Goal: Task Accomplishment & Management: Complete application form

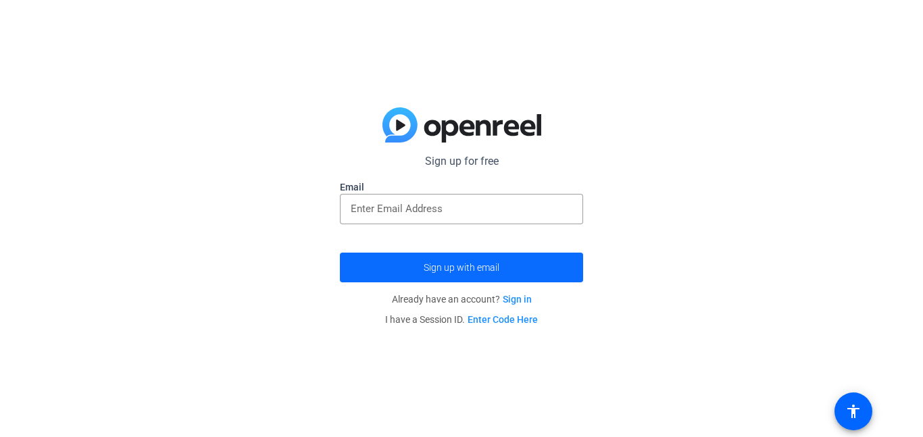
click at [447, 267] on span "Sign up with email" at bounding box center [461, 267] width 76 height 0
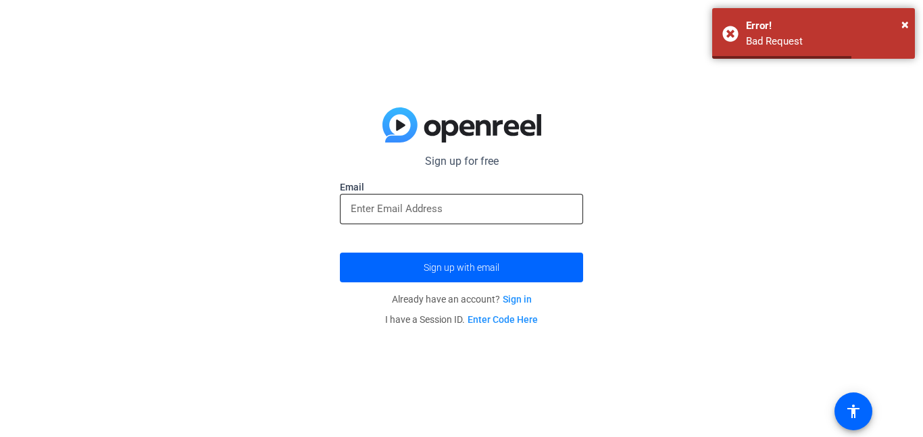
click at [398, 215] on input "email" at bounding box center [462, 209] width 222 height 16
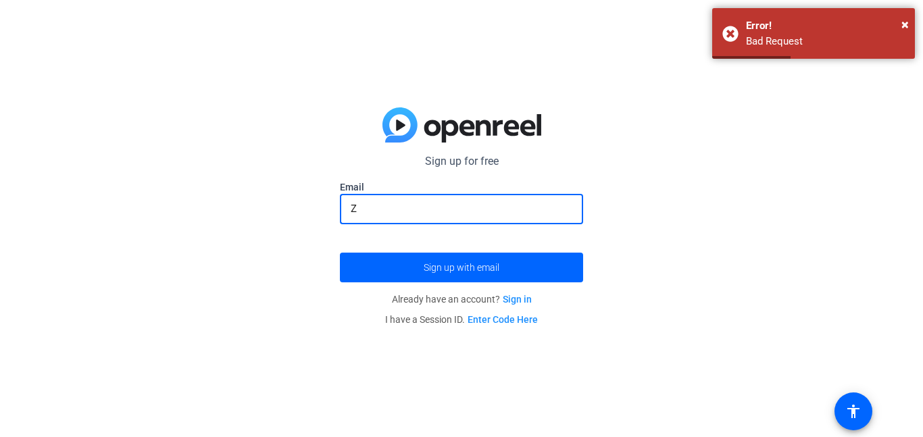
type input "[EMAIL_ADDRESS][PERSON_NAME][DOMAIN_NAME]"
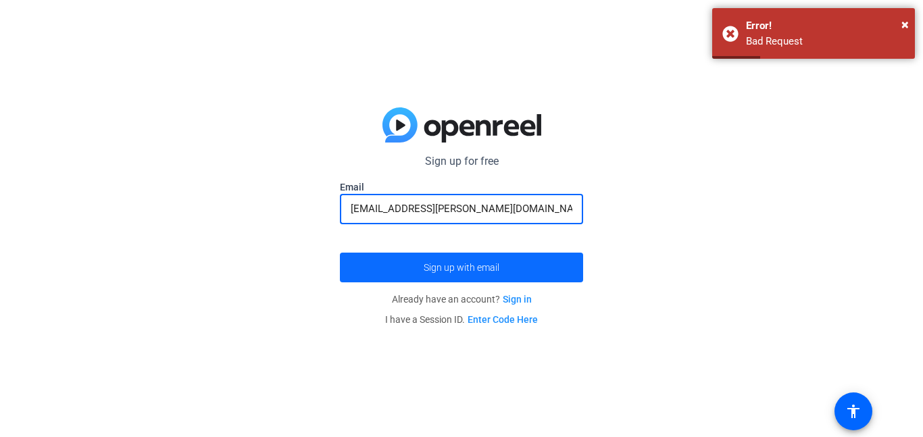
click at [528, 270] on span "submit" at bounding box center [461, 267] width 243 height 32
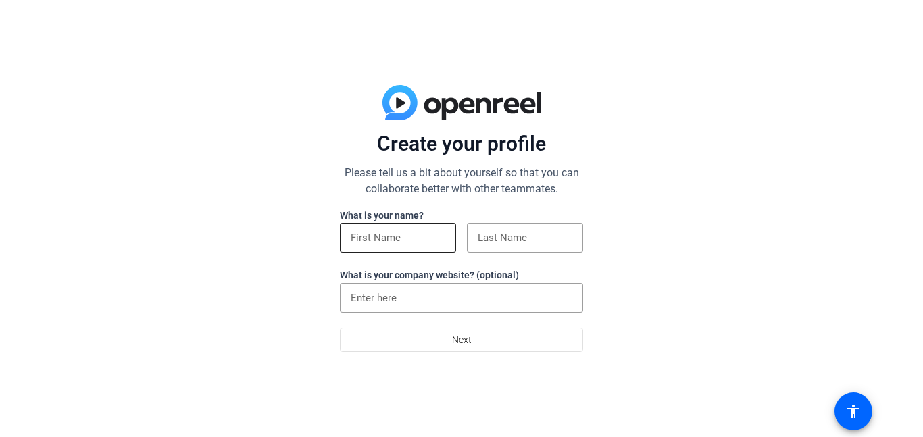
click at [432, 228] on div at bounding box center [398, 238] width 95 height 30
type input "Zoey"
click at [522, 251] on div at bounding box center [524, 238] width 95 height 30
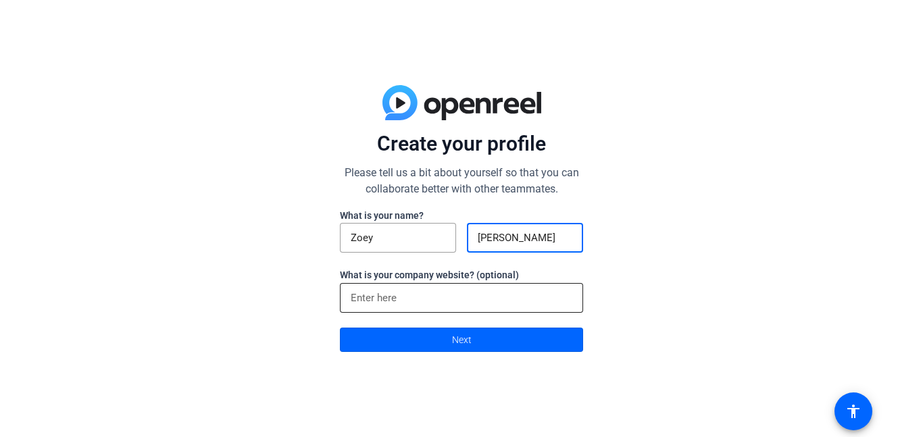
type input "Vincent"
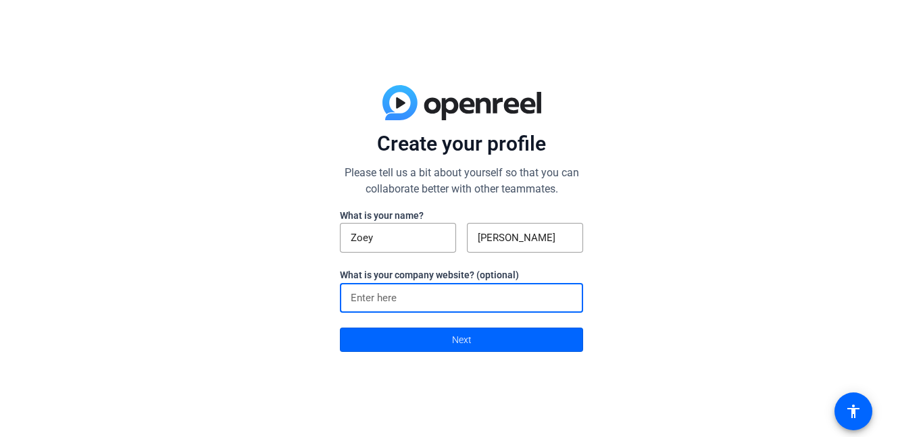
click at [431, 290] on input at bounding box center [462, 298] width 222 height 16
click at [714, 295] on div "Create your profile Please tell us a bit about yourself so that you can collabo…" at bounding box center [461, 218] width 923 height 437
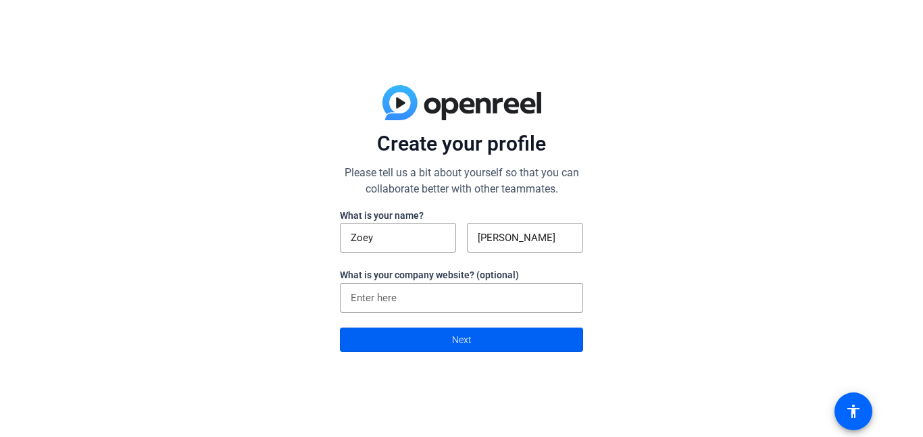
click at [538, 336] on span at bounding box center [461, 340] width 242 height 32
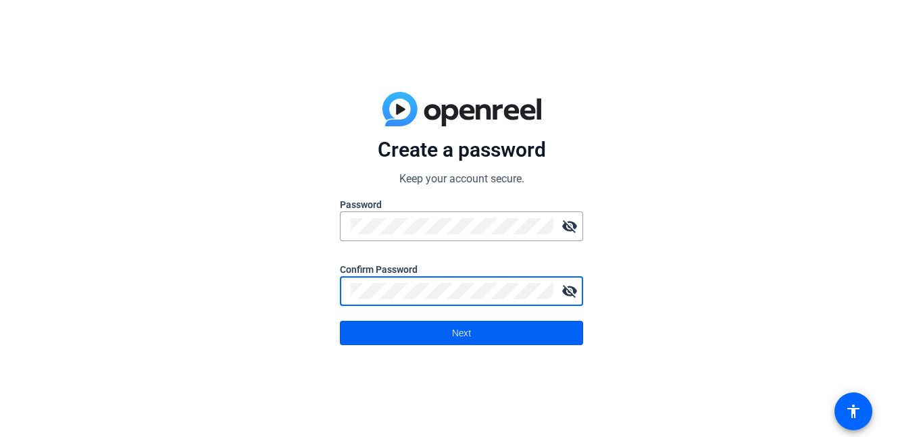
click at [532, 344] on span at bounding box center [461, 333] width 242 height 32
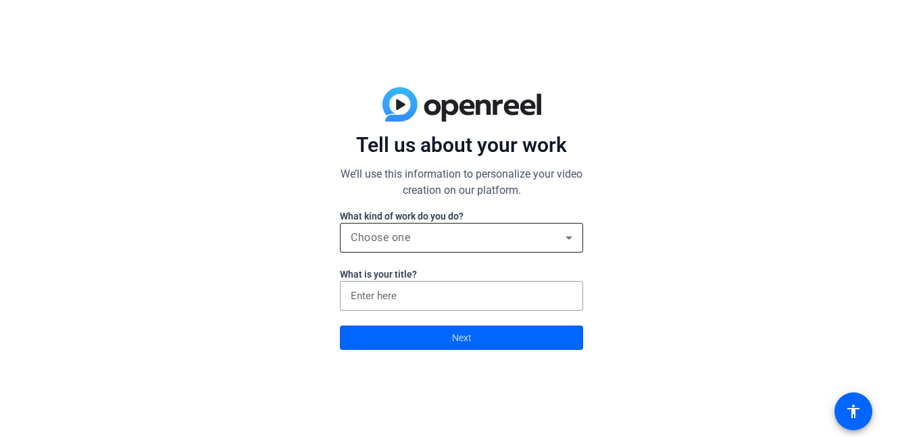
click at [428, 247] on div "Choose one" at bounding box center [462, 238] width 222 height 30
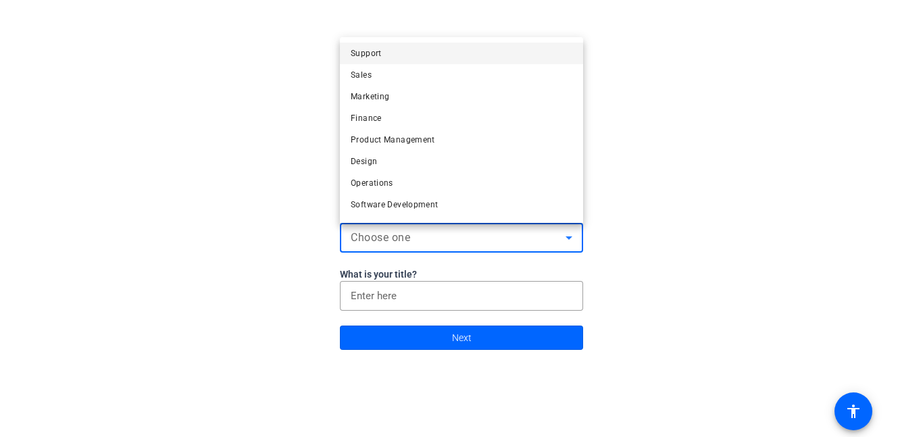
click at [738, 239] on div at bounding box center [461, 218] width 923 height 437
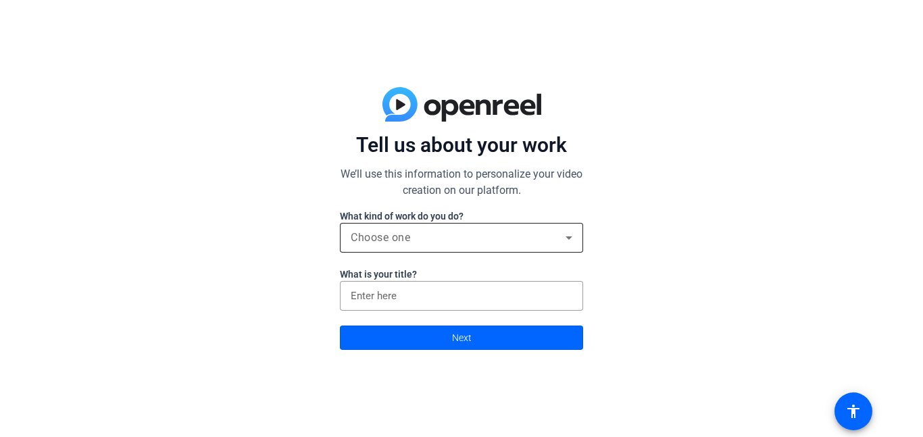
click at [494, 239] on div "Choose one" at bounding box center [458, 238] width 215 height 16
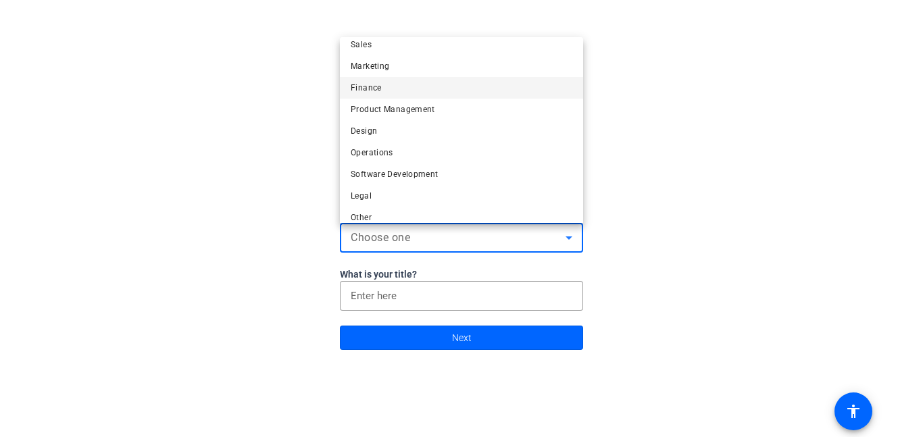
scroll to position [41, 0]
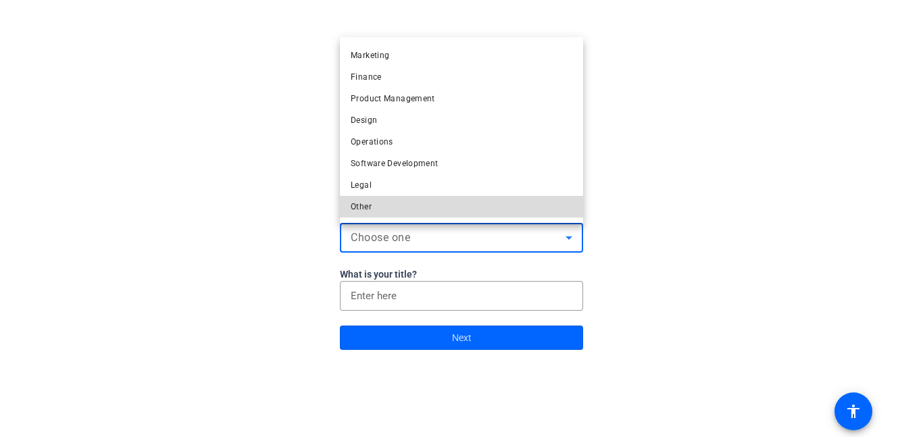
click at [395, 203] on mat-option "Other" at bounding box center [461, 207] width 243 height 22
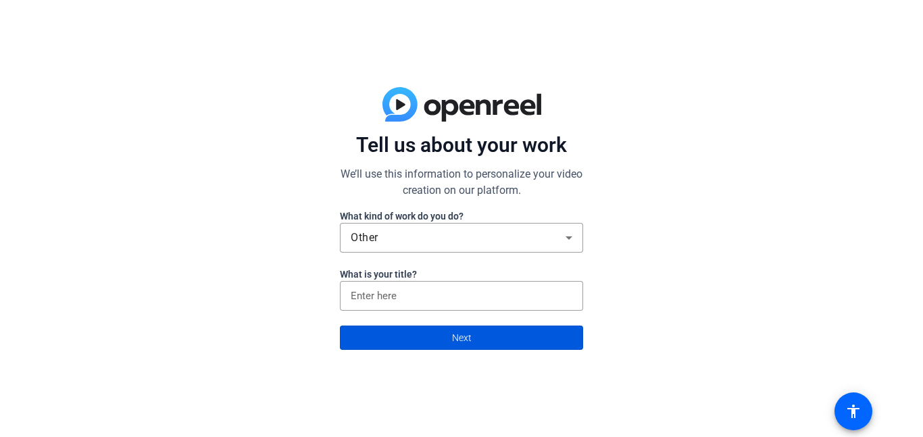
click at [444, 336] on span at bounding box center [461, 337] width 242 height 32
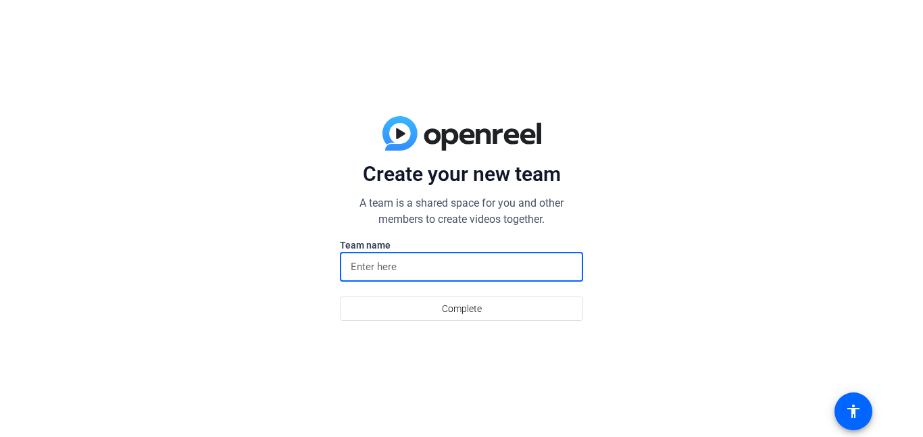
click at [406, 267] on input at bounding box center [462, 267] width 222 height 16
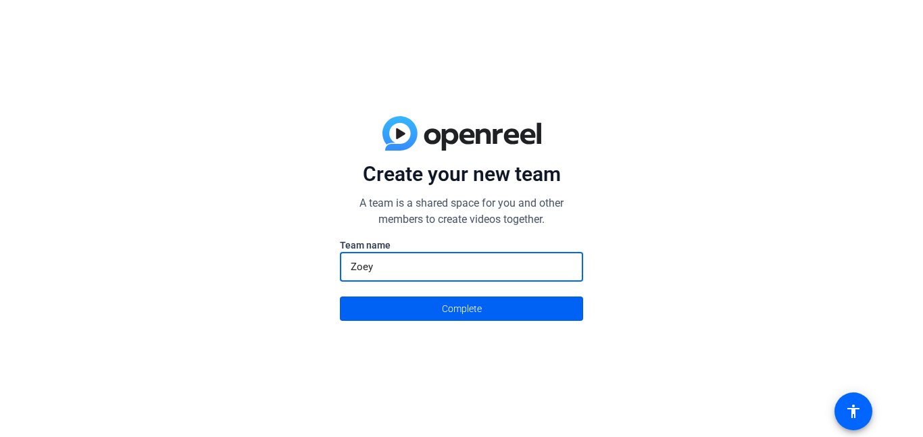
type input "Zoey"
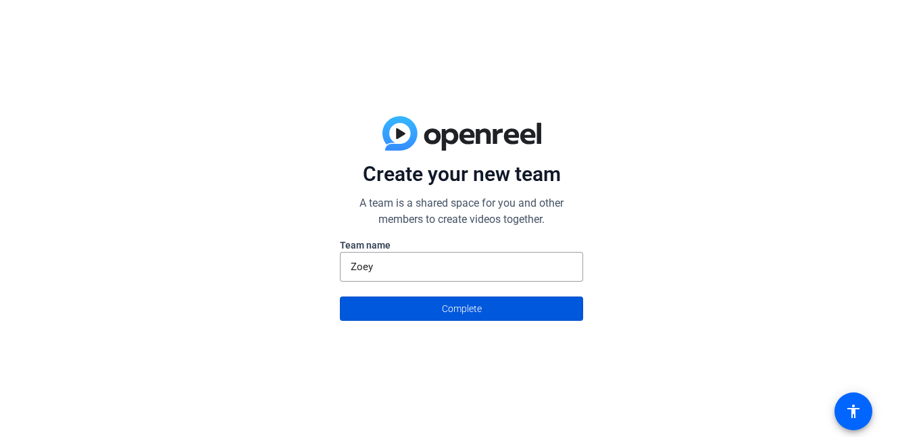
click at [463, 315] on span "Complete" at bounding box center [462, 309] width 40 height 26
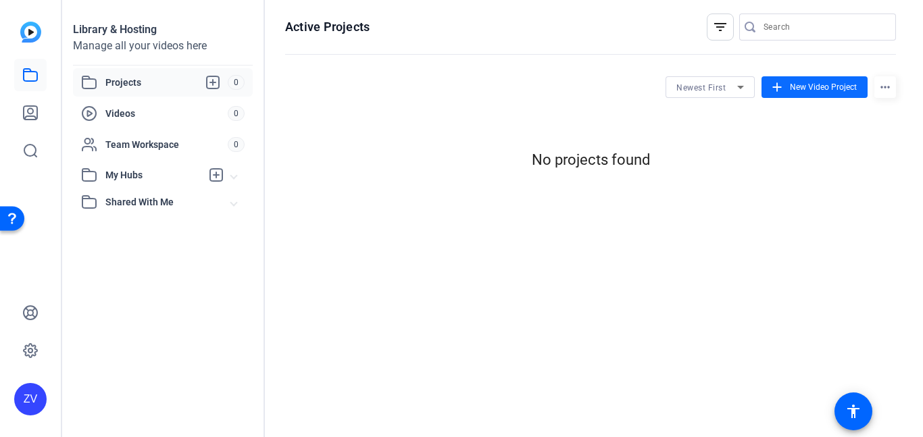
click at [825, 91] on span "New Video Project" at bounding box center [823, 87] width 67 height 12
